Goal: Information Seeking & Learning: Learn about a topic

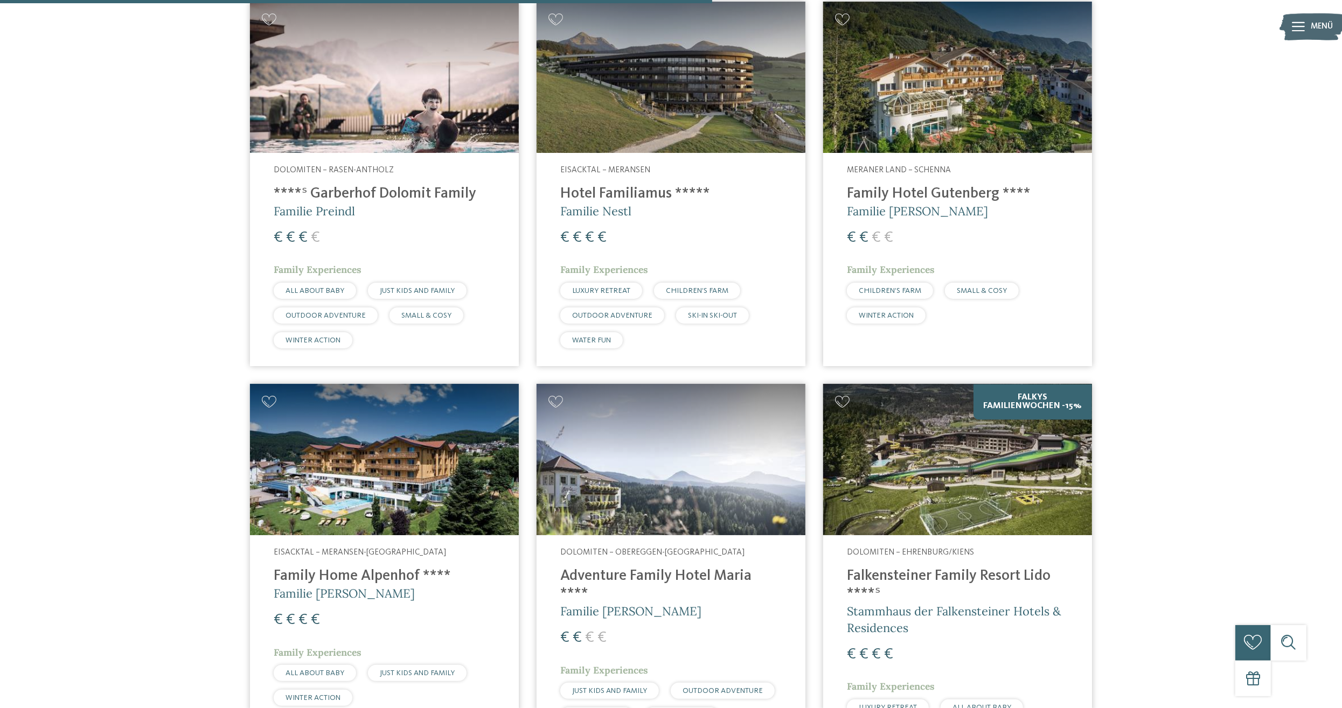
scroll to position [2017, 0]
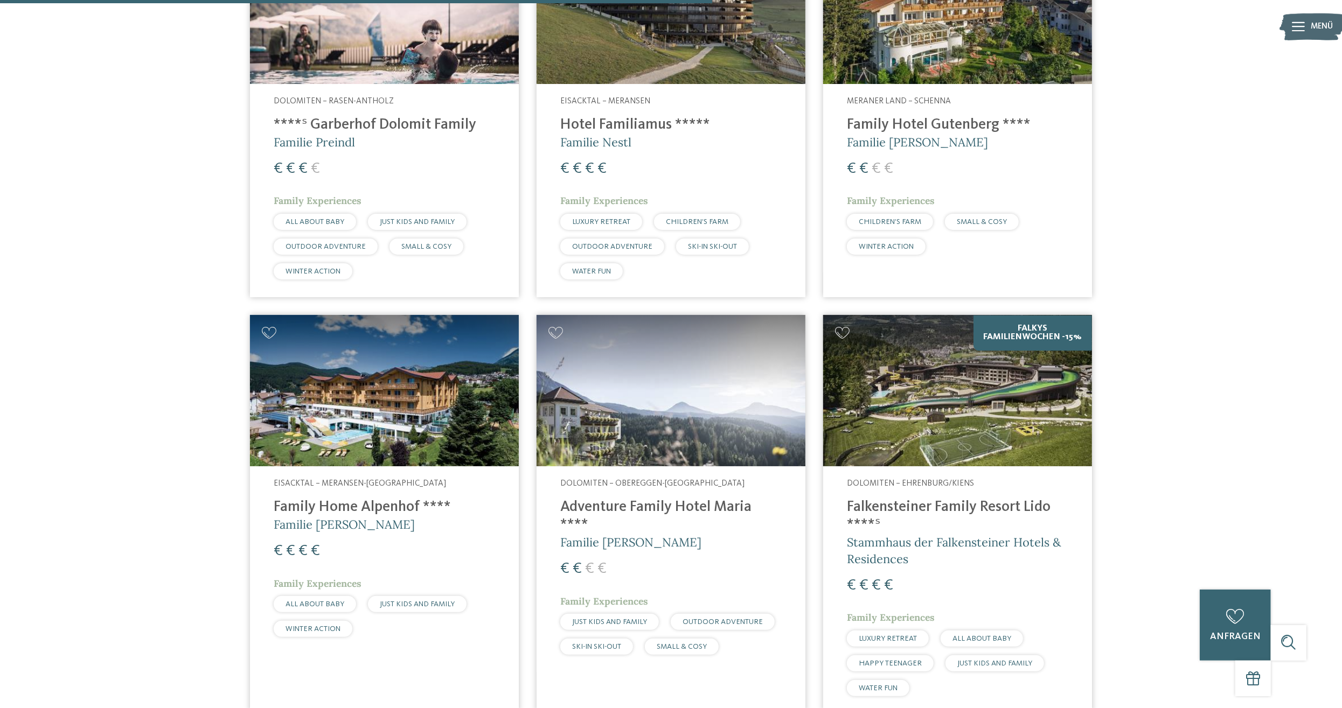
click at [928, 504] on h4 "Falkensteiner Family Resort Lido ****ˢ" at bounding box center [957, 517] width 221 height 36
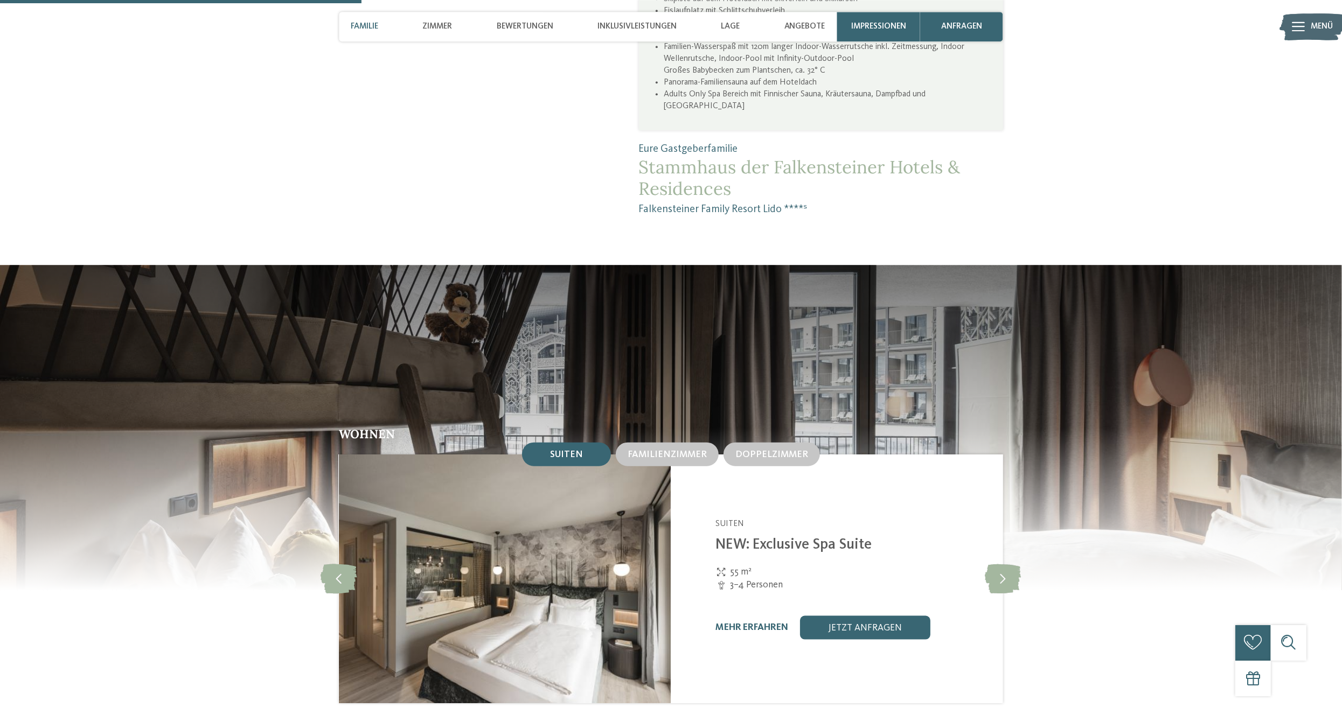
scroll to position [1120, 0]
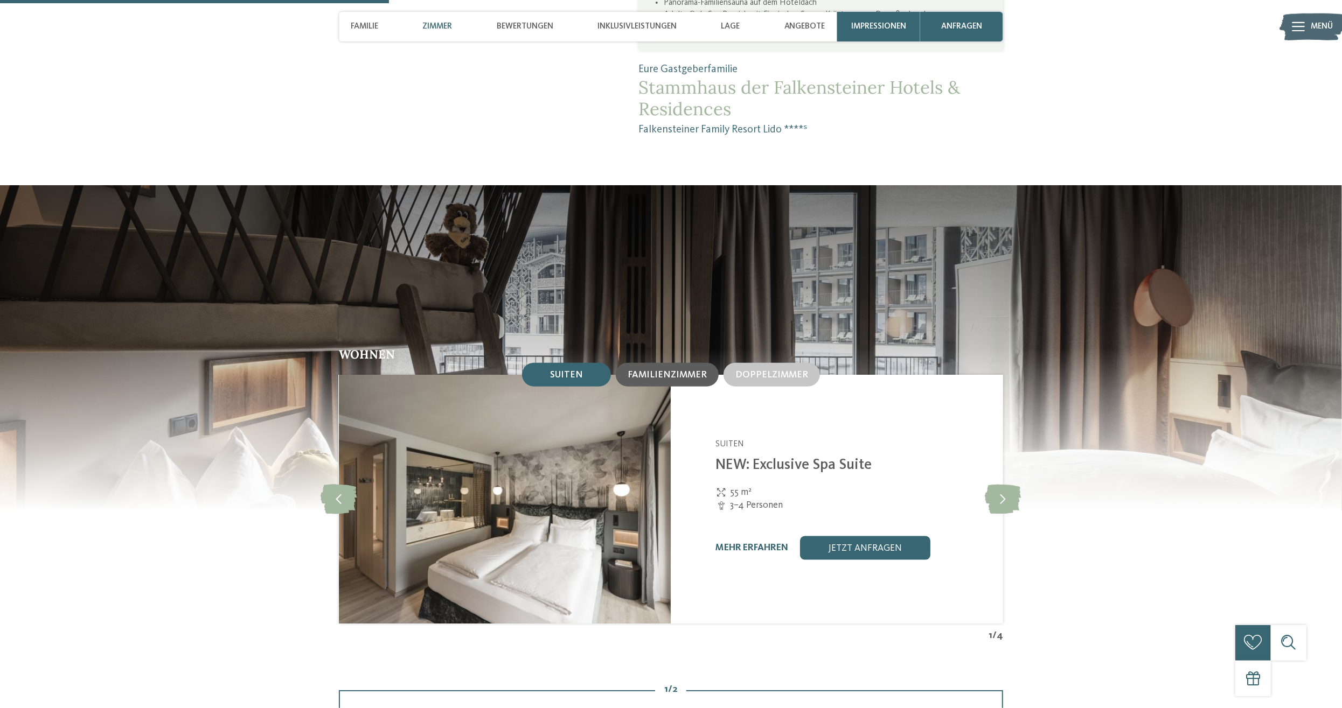
click at [645, 380] on span "Familienzimmer" at bounding box center [667, 375] width 79 height 9
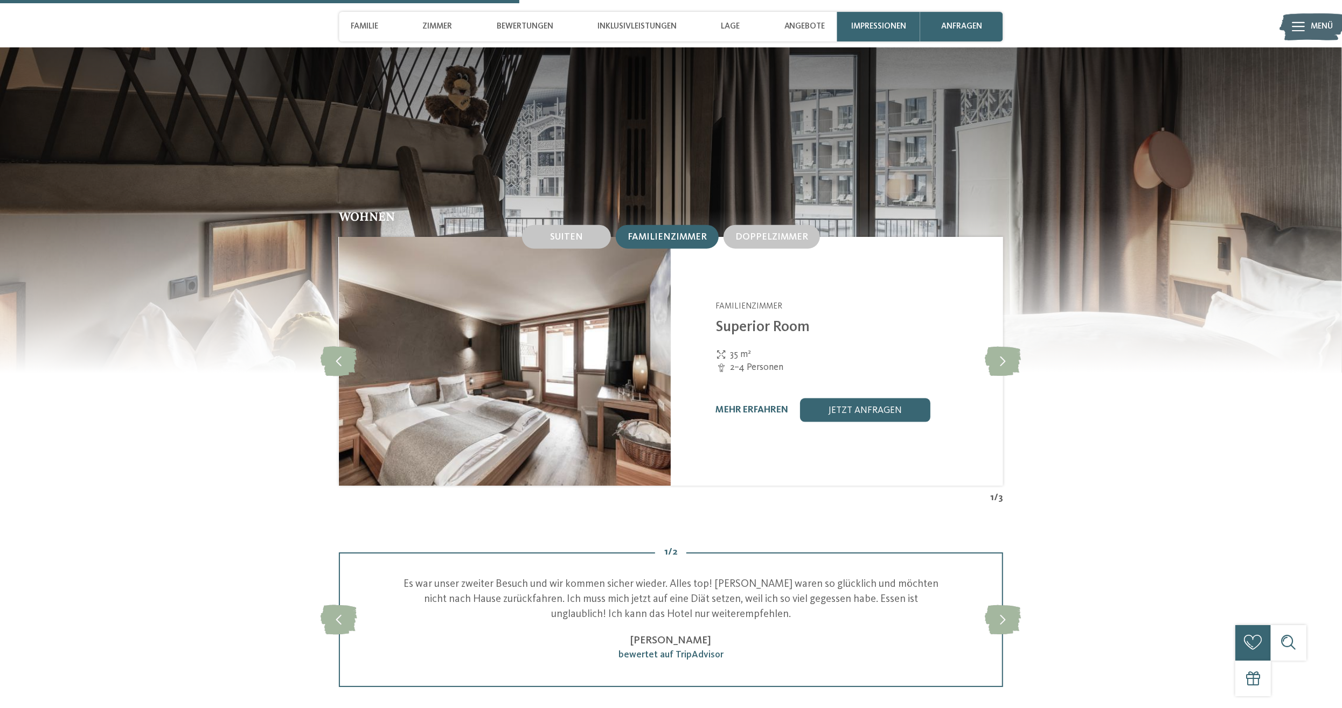
scroll to position [1232, 0]
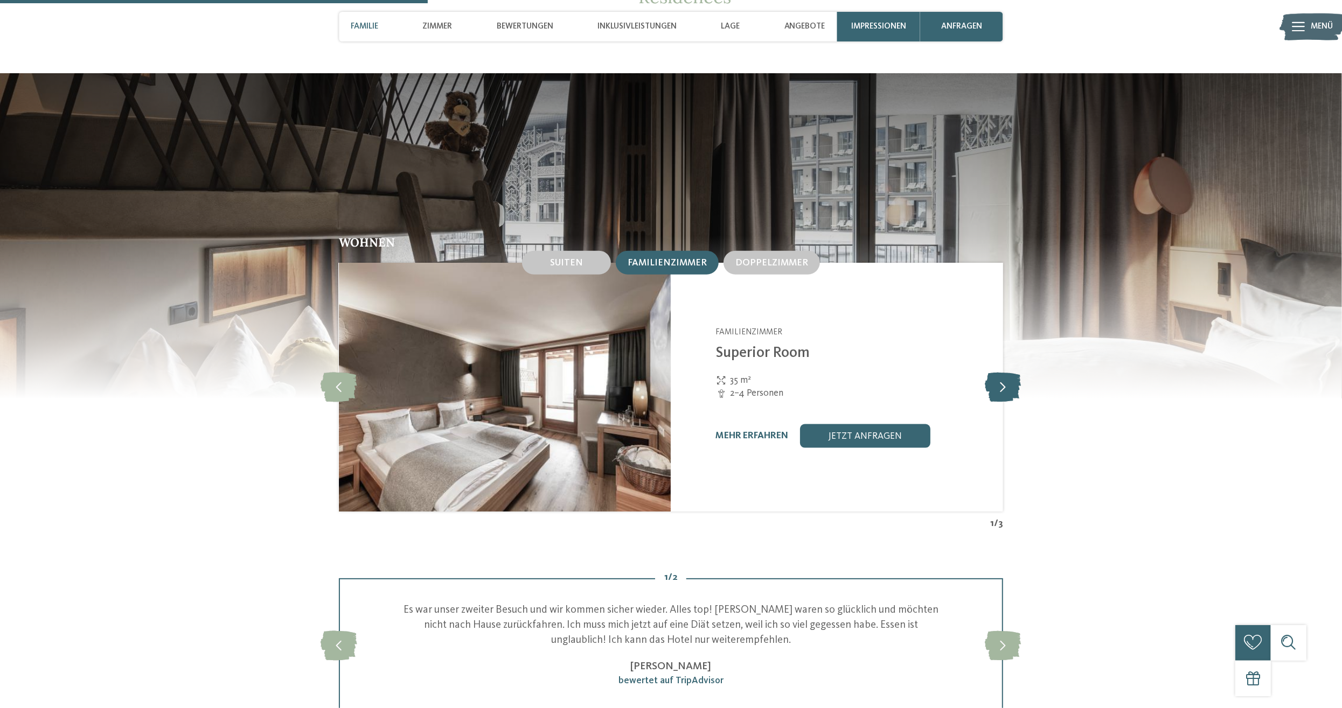
click at [1002, 397] on icon at bounding box center [1003, 388] width 36 height 30
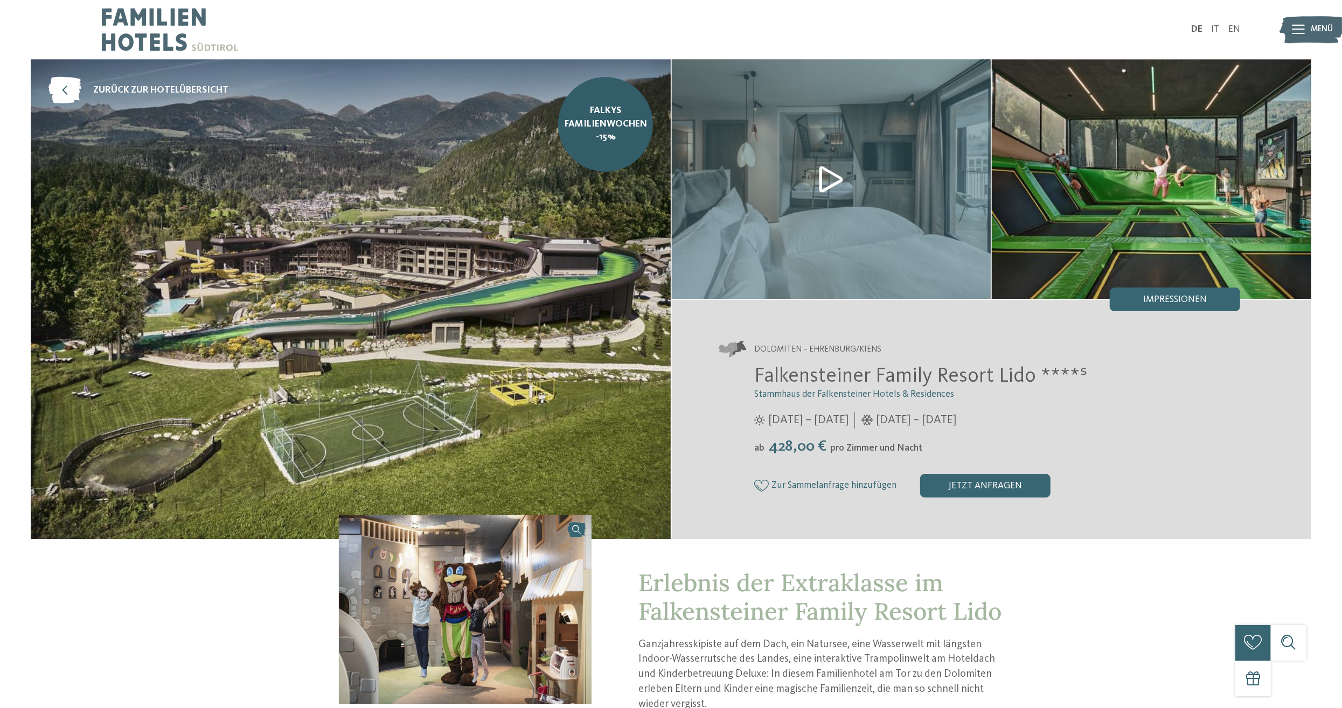
scroll to position [0, 0]
click at [830, 183] on img at bounding box center [831, 179] width 319 height 240
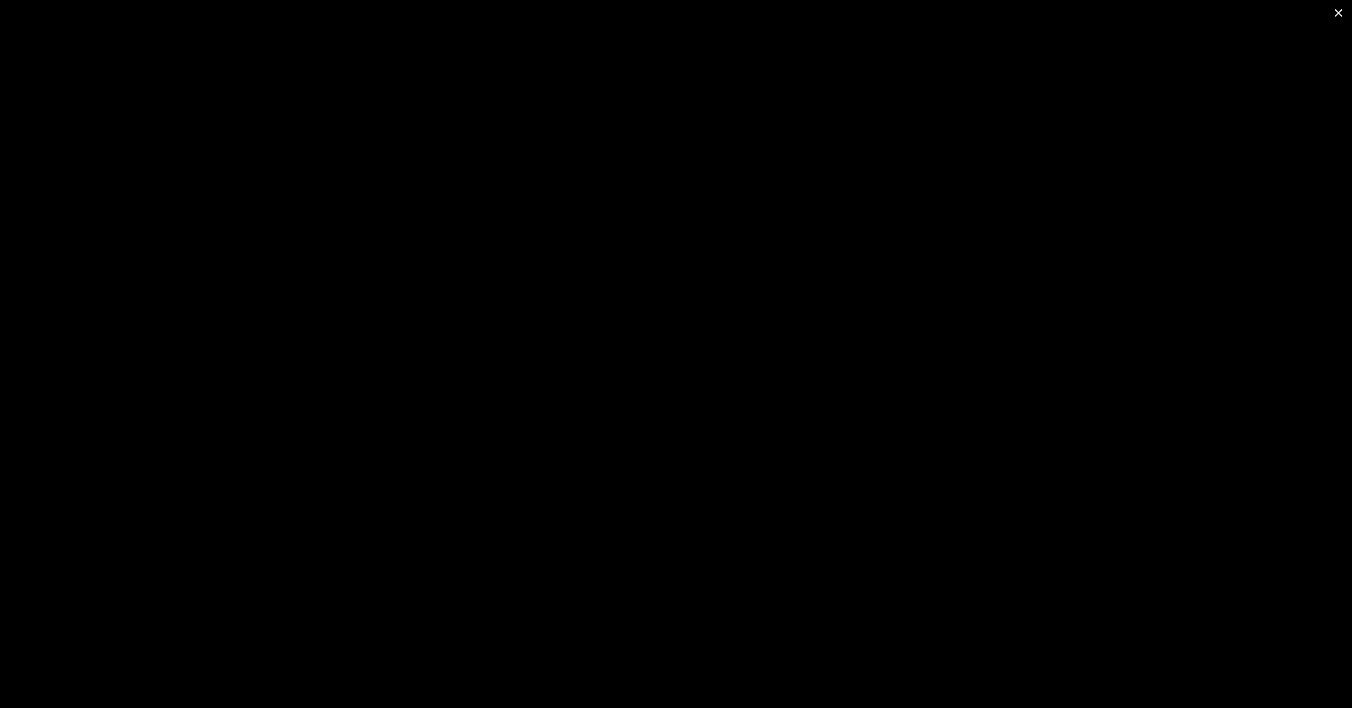
click at [1339, 15] on span at bounding box center [1338, 12] width 27 height 25
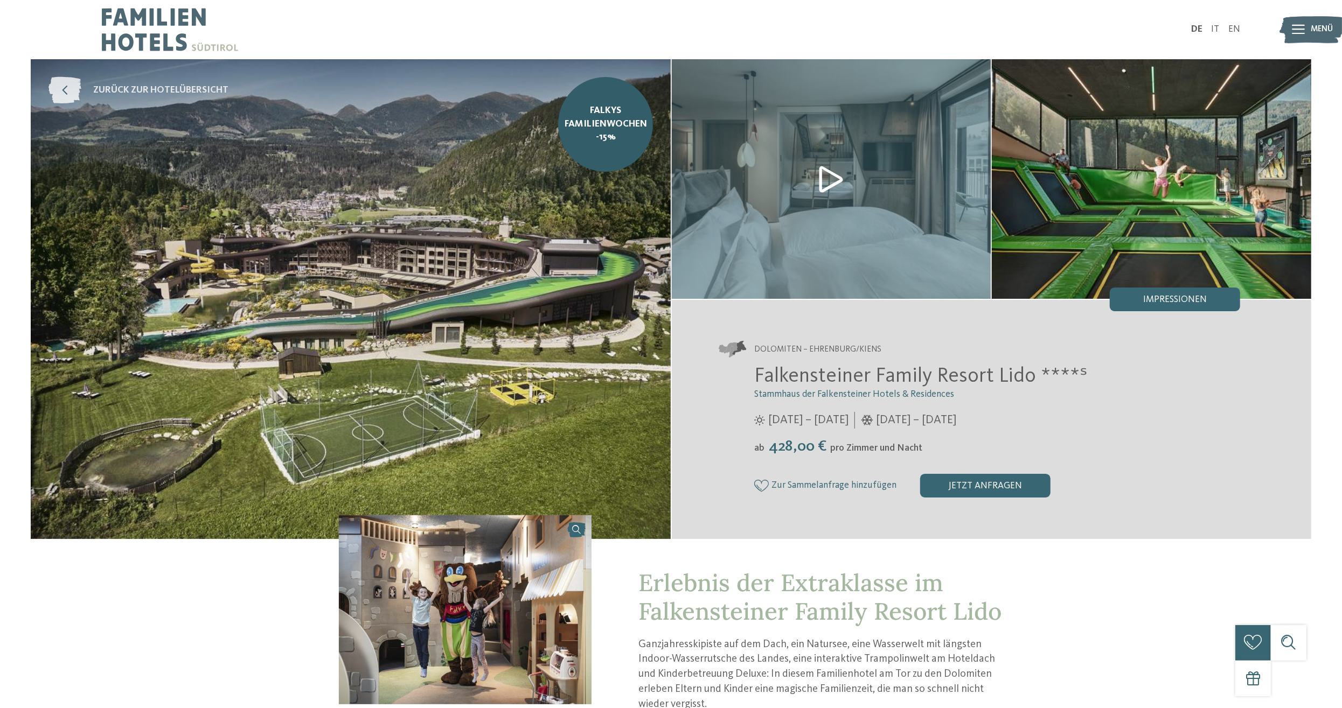
click at [179, 83] on link "zurück zur Hotelübersicht" at bounding box center [138, 90] width 180 height 27
